Goal: Check status: Check status

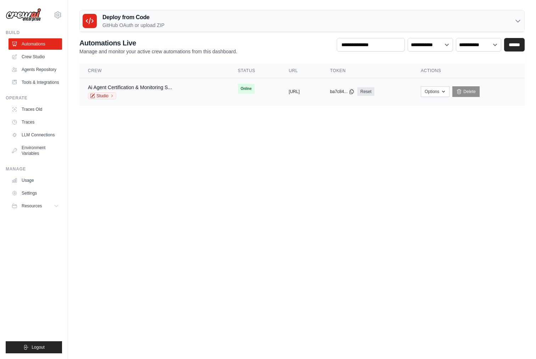
click at [181, 89] on div "Ai Agent Certification & Monitoring S... Studio" at bounding box center [154, 92] width 133 height 16
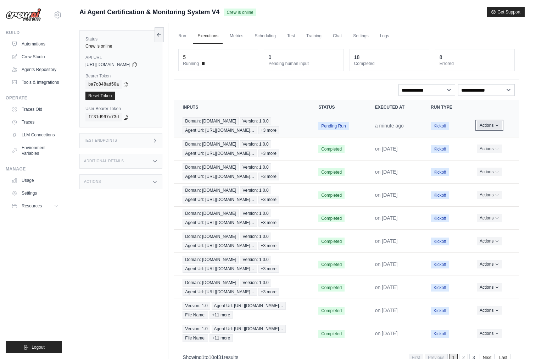
click at [496, 124] on icon "Actions for execution" at bounding box center [497, 125] width 4 height 4
click at [492, 137] on link "View Details" at bounding box center [487, 138] width 45 height 11
